Goal: Transaction & Acquisition: Purchase product/service

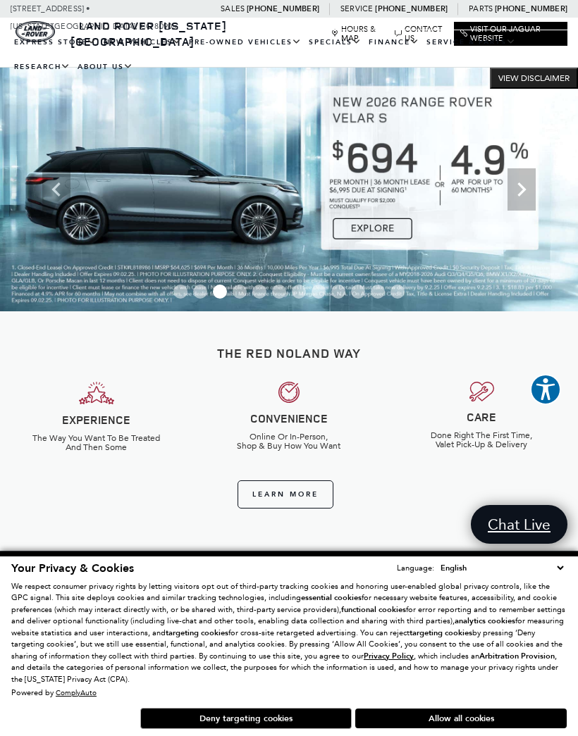
click at [0, 0] on link "View All Pre-Owned Vehicles" at bounding box center [0, 0] width 0 height 0
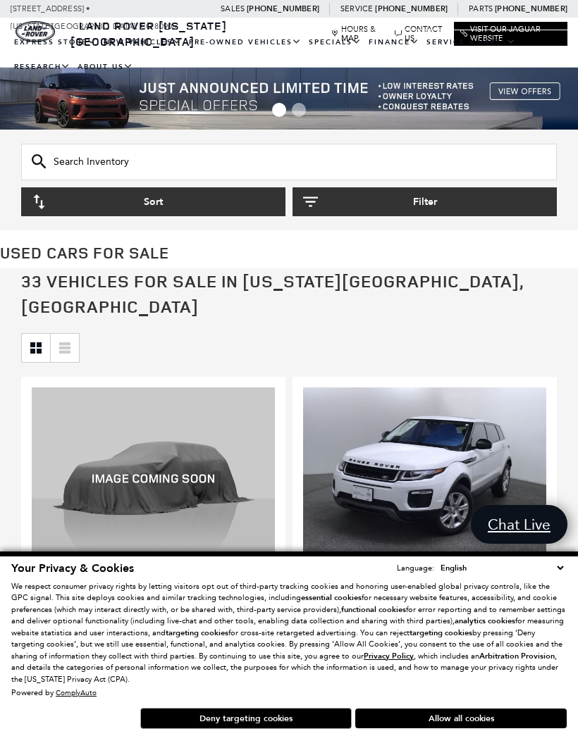
click at [399, 161] on input "Search Inventory" at bounding box center [288, 162] width 535 height 37
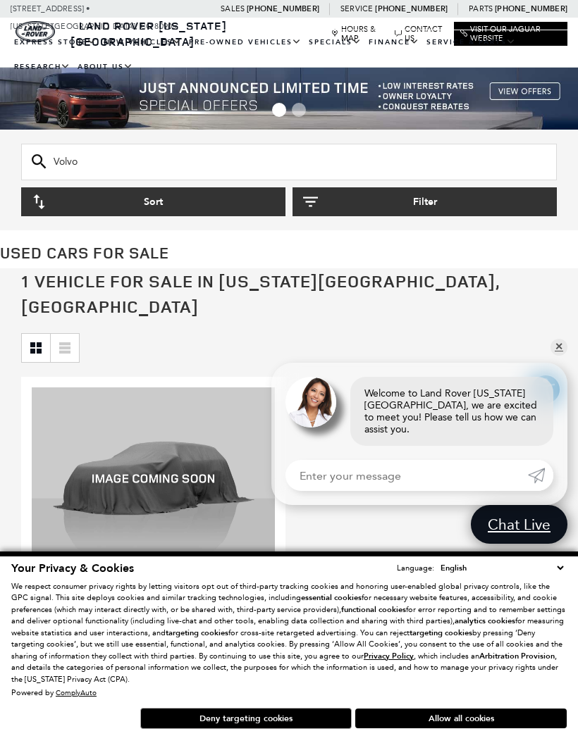
type input "Volvo"
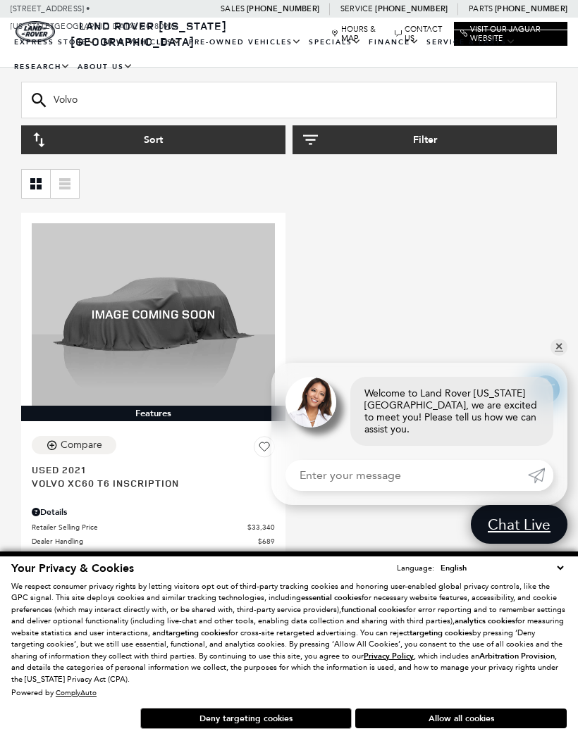
scroll to position [166, 0]
